Goal: Task Accomplishment & Management: Manage account settings

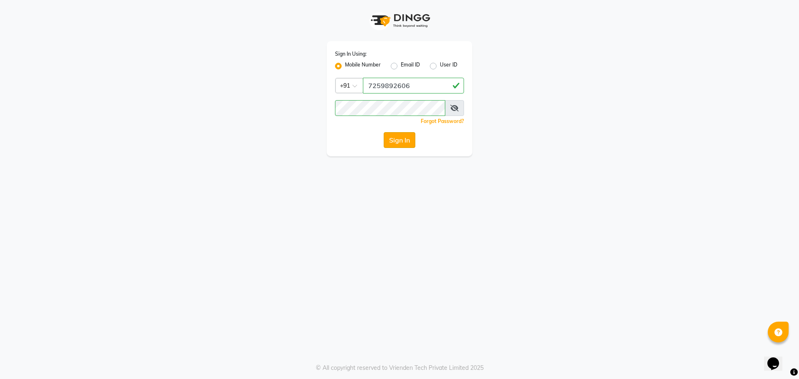
click at [389, 136] on button "Sign In" at bounding box center [399, 140] width 32 height 16
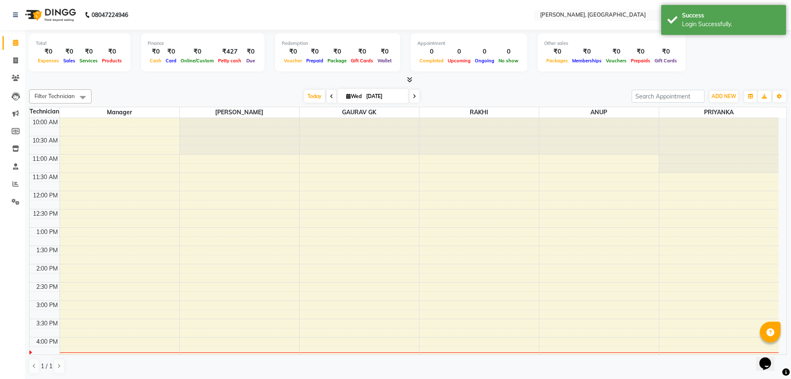
select select "en"
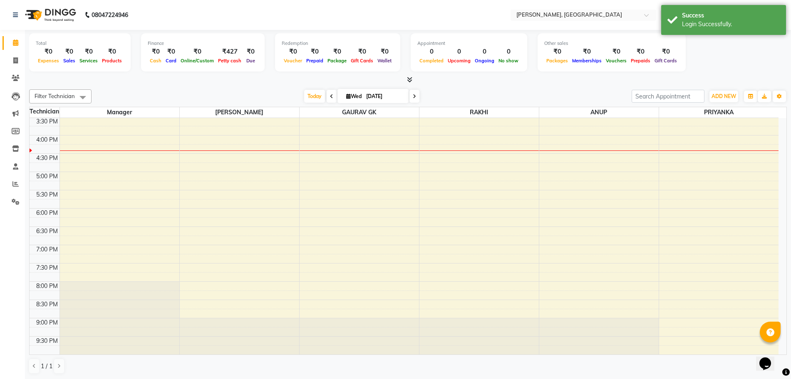
scroll to position [0, 0]
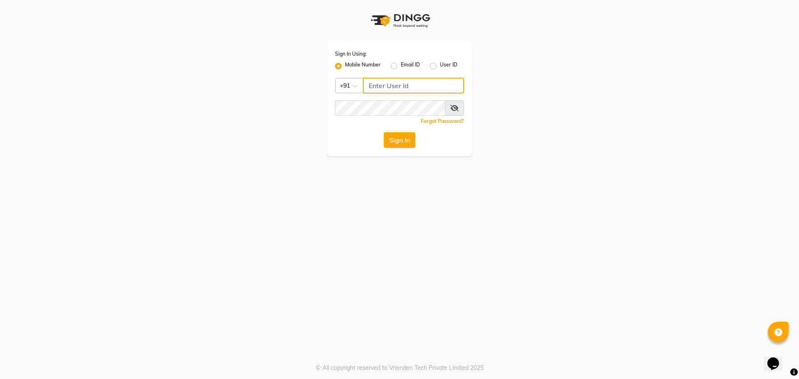
type input "7259892606"
